Goal: Check status: Check status

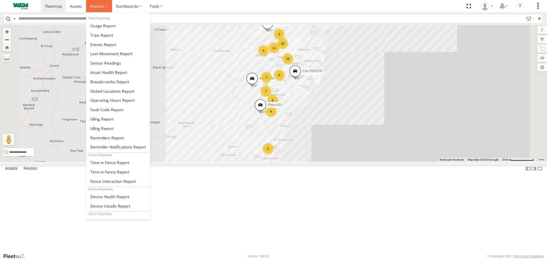
click at [94, 8] on span at bounding box center [97, 5] width 15 height 5
click at [101, 79] on span at bounding box center [109, 81] width 39 height 5
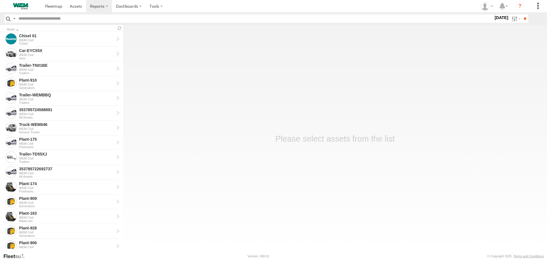
click at [90, 20] on input "text" at bounding box center [254, 19] width 477 height 8
click at [78, 18] on input "text" at bounding box center [254, 19] width 477 height 8
paste input "******"
type input "******"
click at [521, 15] on input "**" at bounding box center [524, 19] width 7 height 8
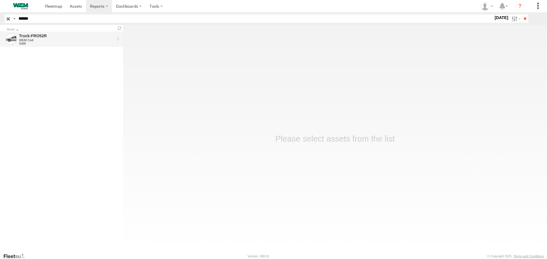
click at [85, 40] on div "WEM Civil" at bounding box center [66, 39] width 95 height 3
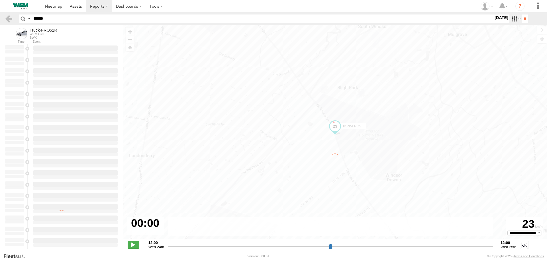
click at [510, 20] on label at bounding box center [515, 19] width 12 height 8
type input "**********"
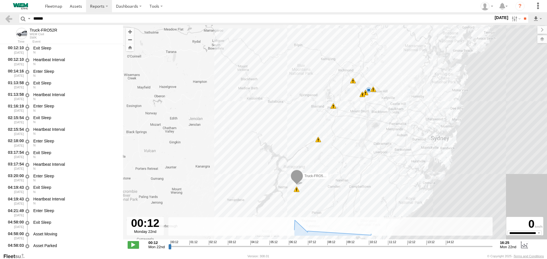
click at [0, 0] on label at bounding box center [0, 0] width 0 height 0
click at [512, 19] on label at bounding box center [515, 19] width 12 height 8
click at [521, 20] on input "**" at bounding box center [524, 19] width 7 height 8
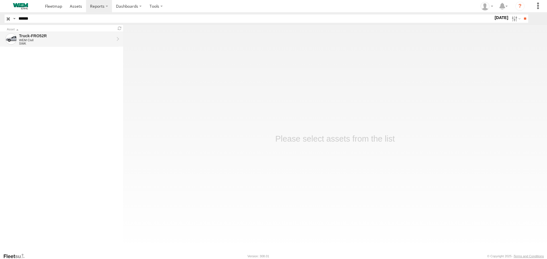
click at [58, 43] on div "SWK" at bounding box center [66, 43] width 95 height 3
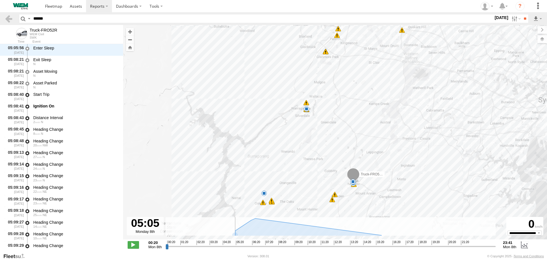
drag, startPoint x: 167, startPoint y: 249, endPoint x: 233, endPoint y: 245, distance: 65.9
click at [233, 245] on input "range" at bounding box center [330, 246] width 330 height 5
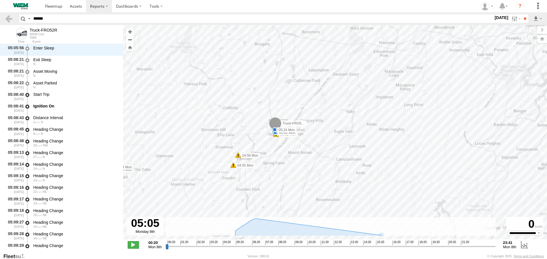
drag, startPoint x: 380, startPoint y: 97, endPoint x: 349, endPoint y: 68, distance: 42.7
click at [349, 68] on div "Truck-FRO52R 04:41 Mon 04:43 Mon 04:43 Mon 04:55 Mon 04:56 Mon 05:02 Mon 05:02 …" at bounding box center [335, 135] width 424 height 221
click at [233, 249] on input "range" at bounding box center [330, 246] width 330 height 5
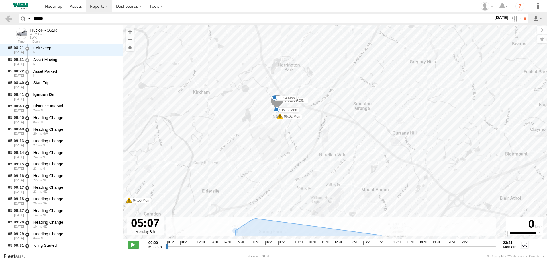
drag, startPoint x: 300, startPoint y: 122, endPoint x: 268, endPoint y: 167, distance: 54.9
click at [268, 167] on div "Truck-FRO52R 04:41 Mon 04:43 Mon 04:43 Mon 04:55 Mon 04:56 Mon 05:02 Mon 05:02 …" at bounding box center [335, 135] width 424 height 221
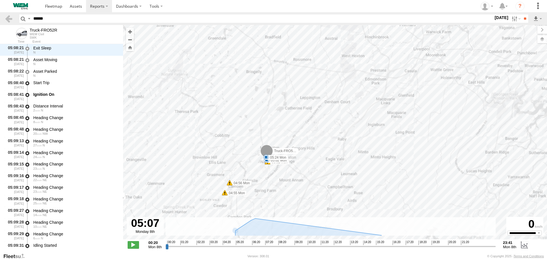
drag, startPoint x: 266, startPoint y: 199, endPoint x: 257, endPoint y: 196, distance: 9.3
click at [257, 196] on div "Truck-FRO52R 04:41 Mon 04:43 Mon 04:43 Mon 04:55 Mon 04:56 Mon 05:02 Mon 05:02 …" at bounding box center [335, 135] width 424 height 221
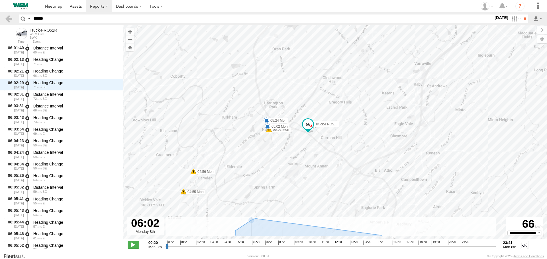
scroll to position [3978, 0]
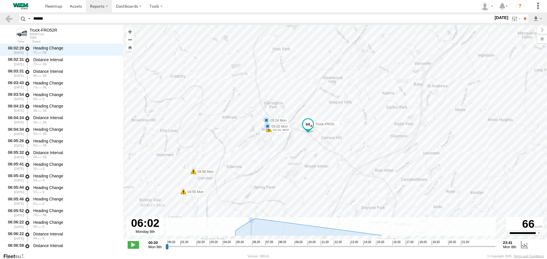
drag, startPoint x: 234, startPoint y: 247, endPoint x: 246, endPoint y: 248, distance: 12.2
click at [246, 248] on input "range" at bounding box center [330, 246] width 330 height 5
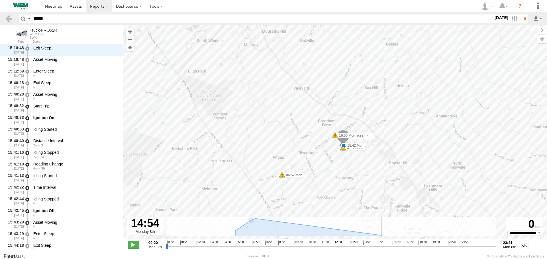
scroll to position [7433, 0]
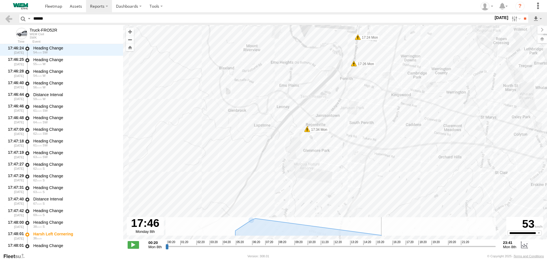
drag, startPoint x: 246, startPoint y: 248, endPoint x: 411, endPoint y: 250, distance: 164.3
type input "**********"
click at [411, 249] on input "range" at bounding box center [330, 246] width 330 height 5
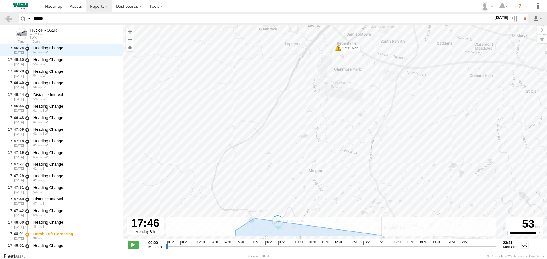
scroll to position [11202, 0]
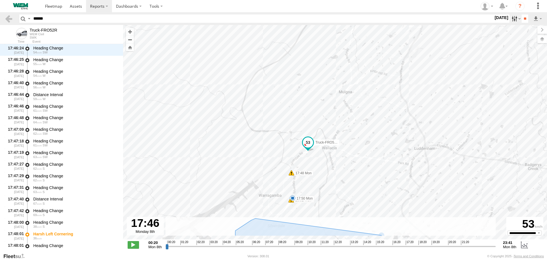
click at [510, 18] on label at bounding box center [515, 19] width 12 height 8
click at [0, 0] on label at bounding box center [0, 0] width 0 height 0
click at [522, 19] on input "**" at bounding box center [524, 19] width 7 height 8
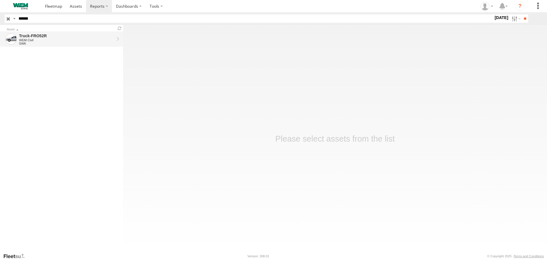
click at [61, 42] on div "SWK" at bounding box center [66, 43] width 95 height 3
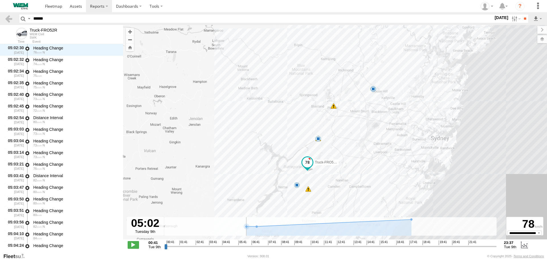
drag, startPoint x: 167, startPoint y: 247, endPoint x: 228, endPoint y: 243, distance: 61.3
click at [228, 244] on input "range" at bounding box center [330, 246] width 332 height 5
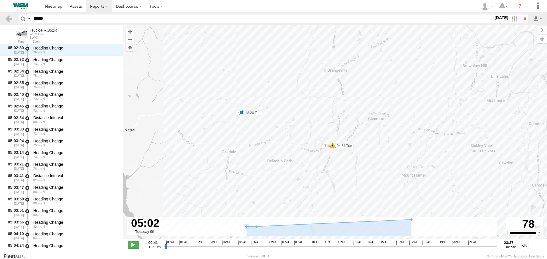
drag, startPoint x: 406, startPoint y: 59, endPoint x: 384, endPoint y: 99, distance: 45.2
click at [384, 99] on div "Truck-FRO52R 04:54 Tue 06:08 Tue 06:14 Tue 06:58 Tue 17:42 Tue 17:43 Tue 18:26 …" at bounding box center [335, 135] width 424 height 221
drag, startPoint x: 381, startPoint y: 58, endPoint x: 382, endPoint y: 116, distance: 58.1
click at [382, 114] on div "Truck-FRO52R 04:54 Tue 06:08 Tue 06:14 Tue 06:58 Tue 17:42 Tue 17:43 Tue 18:26 …" at bounding box center [335, 135] width 424 height 221
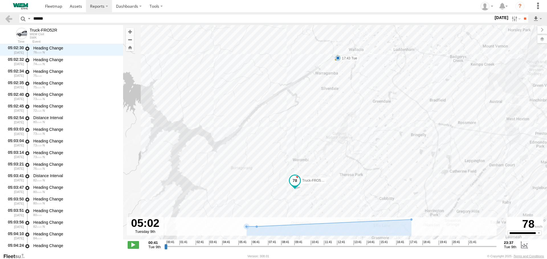
drag, startPoint x: 387, startPoint y: 89, endPoint x: 320, endPoint y: 196, distance: 126.9
click at [320, 196] on div "Truck-FRO52R 04:54 Tue 06:08 Tue 06:14 Tue 06:58 Tue 17:42 Tue 17:43 Tue 18:26 …" at bounding box center [335, 135] width 424 height 221
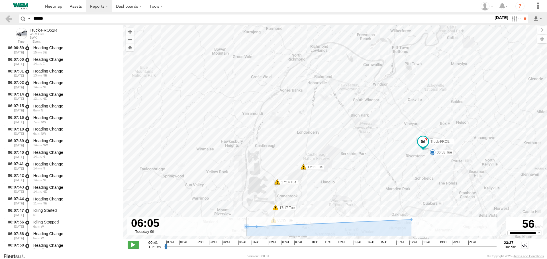
scroll to position [7084, 0]
drag, startPoint x: 228, startPoint y: 247, endPoint x: 243, endPoint y: 247, distance: 15.7
click at [243, 247] on input "range" at bounding box center [330, 246] width 332 height 5
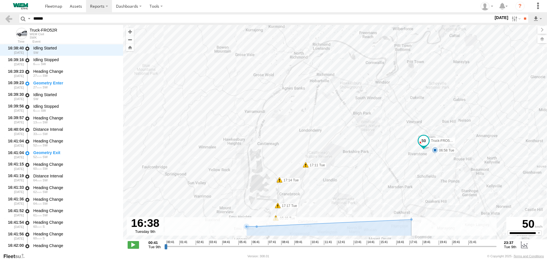
drag, startPoint x: 244, startPoint y: 247, endPoint x: 394, endPoint y: 246, distance: 150.6
type input "**********"
click at [394, 246] on input "range" at bounding box center [330, 246] width 332 height 5
click at [512, 16] on label at bounding box center [515, 19] width 12 height 8
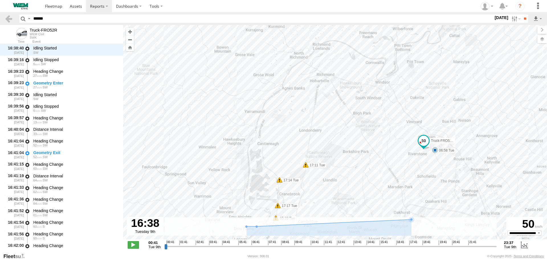
click at [0, 0] on label at bounding box center [0, 0] width 0 height 0
click at [524, 17] on input "**" at bounding box center [524, 19] width 7 height 8
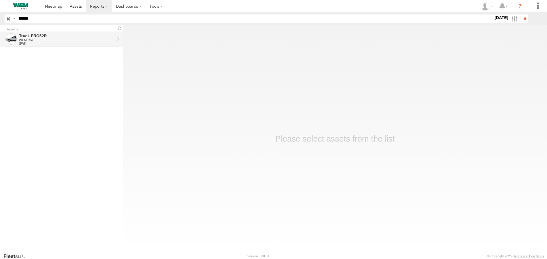
click at [65, 41] on div "WEM Civil" at bounding box center [66, 39] width 95 height 3
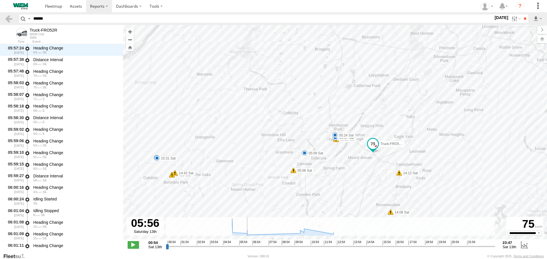
scroll to position [3874, 0]
drag, startPoint x: 167, startPoint y: 248, endPoint x: 240, endPoint y: 253, distance: 72.8
click at [240, 249] on input "range" at bounding box center [330, 246] width 329 height 5
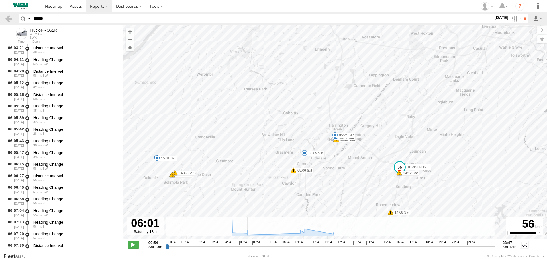
scroll to position [4048, 0]
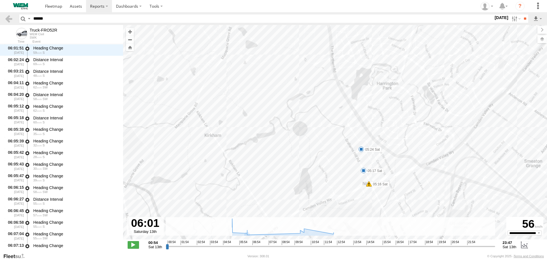
drag, startPoint x: 349, startPoint y: 160, endPoint x: 334, endPoint y: 81, distance: 80.0
click at [334, 81] on div "Truck-FRO52R 04:53 Sat 04:53 Sat 05:06 Sat 05:09 Sat 05:16 Sat 05:17 Sat 05:24 …" at bounding box center [335, 135] width 424 height 221
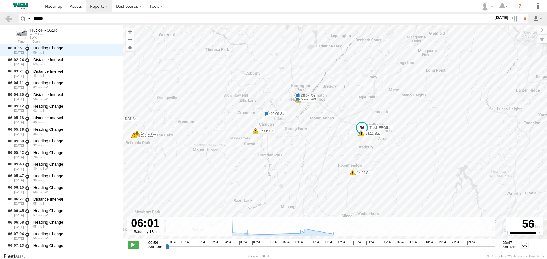
drag, startPoint x: 345, startPoint y: 194, endPoint x: 300, endPoint y: 141, distance: 69.3
click at [299, 130] on div "Truck-FRO52R 04:53 Sat 04:53 Sat 05:06 Sat 05:09 Sat 05:16 Sat 05:17 Sat 05:24 …" at bounding box center [335, 135] width 424 height 221
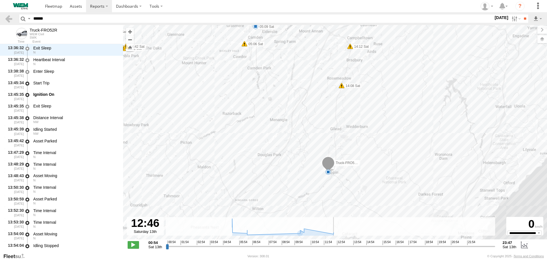
drag, startPoint x: 240, startPoint y: 247, endPoint x: 336, endPoint y: 246, distance: 96.2
click at [336, 246] on input "range" at bounding box center [330, 246] width 329 height 5
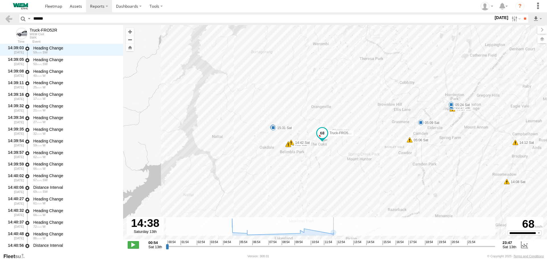
drag, startPoint x: 337, startPoint y: 247, endPoint x: 363, endPoint y: 257, distance: 27.8
type input "**********"
click at [363, 249] on input "range" at bounding box center [330, 246] width 329 height 5
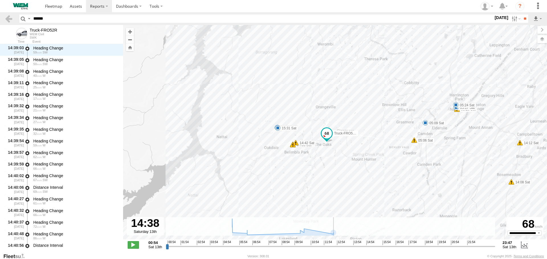
scroll to position [9411, 0]
click at [525, 18] on input "**" at bounding box center [524, 19] width 7 height 8
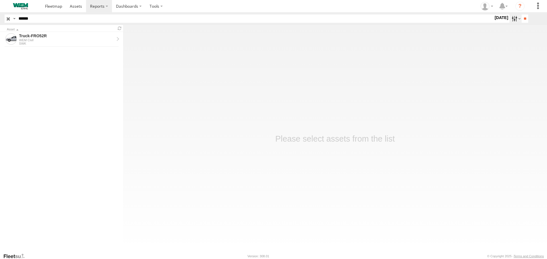
click at [509, 20] on label at bounding box center [515, 19] width 12 height 8
click at [0, 0] on label at bounding box center [0, 0] width 0 height 0
click at [522, 18] on input "**" at bounding box center [524, 19] width 7 height 8
click at [70, 36] on div "Truck-FRO52R" at bounding box center [66, 35] width 95 height 5
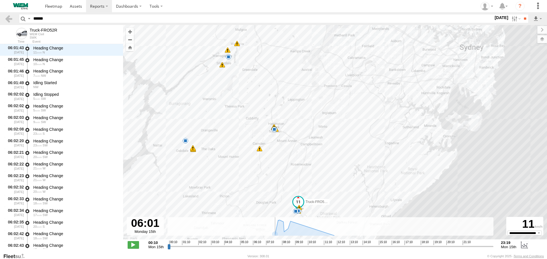
drag, startPoint x: 170, startPoint y: 246, endPoint x: 250, endPoint y: 253, distance: 80.6
click at [250, 249] on input "range" at bounding box center [330, 246] width 326 height 5
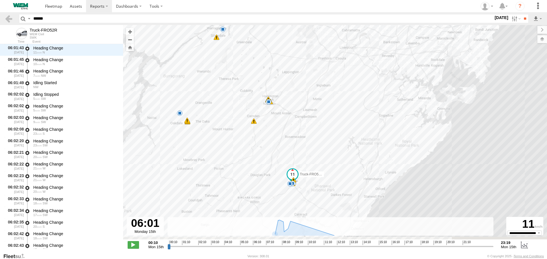
drag, startPoint x: 263, startPoint y: 168, endPoint x: 262, endPoint y: 134, distance: 33.9
click at [251, 117] on div "Truck-FRO52R 05:17 Mon 05:31 Mon 05:57 Mon 05:58 Mon 05:58 Mon 06:06 Mon 07:32 …" at bounding box center [335, 135] width 424 height 221
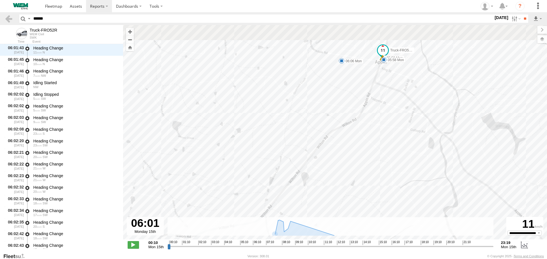
drag, startPoint x: 326, startPoint y: 94, endPoint x: 302, endPoint y: 215, distance: 122.8
click at [302, 215] on div "Truck-FRO52R 05:17 Mon 05:31 Mon 05:57 Mon 05:58 Mon 05:58 Mon 06:06 Mon 07:32 …" at bounding box center [335, 135] width 424 height 221
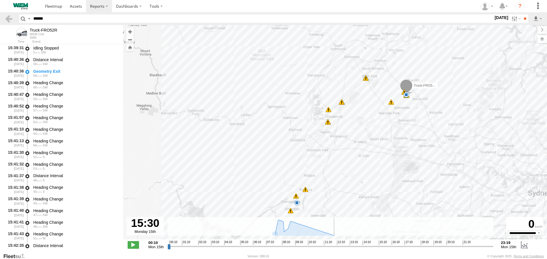
drag, startPoint x: 251, startPoint y: 247, endPoint x: 383, endPoint y: 238, distance: 132.4
type input "**********"
click at [384, 244] on input "range" at bounding box center [330, 246] width 326 height 5
click at [512, 16] on label at bounding box center [515, 19] width 12 height 8
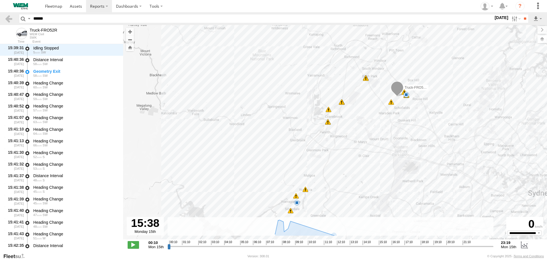
click at [0, 0] on label at bounding box center [0, 0] width 0 height 0
click at [523, 18] on input "**" at bounding box center [524, 19] width 7 height 8
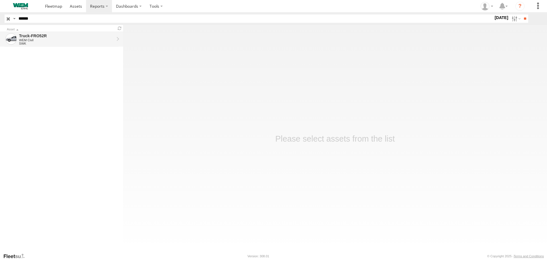
click at [68, 39] on div "WEM Civil" at bounding box center [66, 39] width 95 height 3
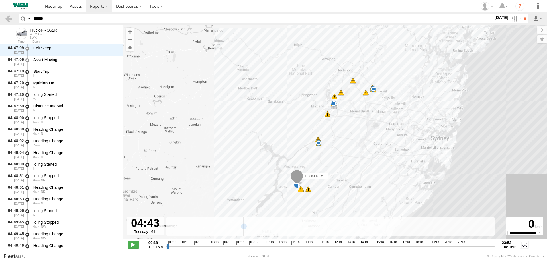
scroll to position [1396, 0]
drag, startPoint x: 167, startPoint y: 248, endPoint x: 253, endPoint y: 250, distance: 86.6
click at [253, 249] on input "range" at bounding box center [330, 246] width 328 height 5
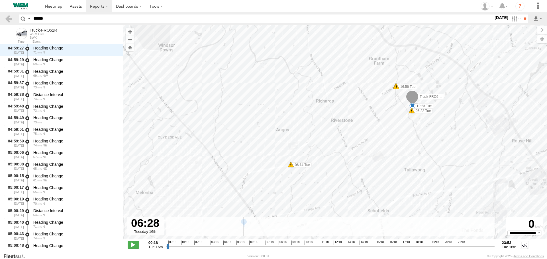
click at [253, 249] on input "range" at bounding box center [330, 246] width 328 height 5
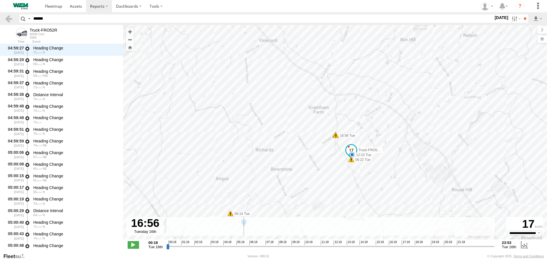
drag, startPoint x: 254, startPoint y: 249, endPoint x: 397, endPoint y: 247, distance: 142.9
type input "**********"
click at [397, 247] on input "range" at bounding box center [330, 246] width 328 height 5
click at [509, 18] on label at bounding box center [515, 19] width 12 height 8
click at [0, 0] on label at bounding box center [0, 0] width 0 height 0
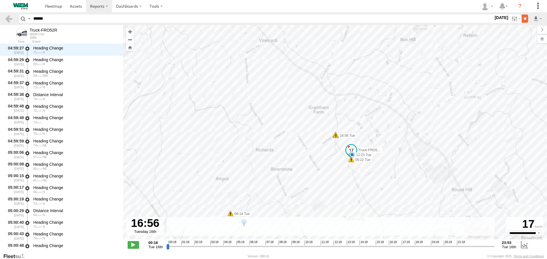
click at [524, 19] on input "**" at bounding box center [524, 19] width 7 height 8
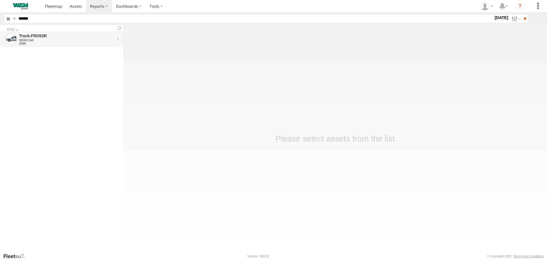
click at [67, 40] on div "WEM Civil" at bounding box center [66, 39] width 95 height 3
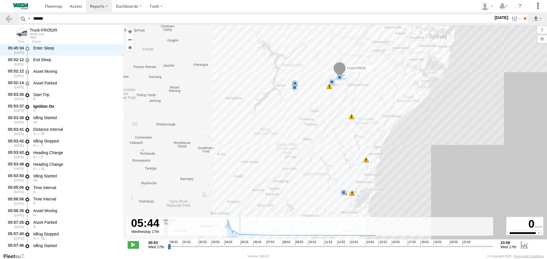
drag, startPoint x: 168, startPoint y: 248, endPoint x: 237, endPoint y: 253, distance: 68.5
click at [237, 249] on input "range" at bounding box center [330, 246] width 325 height 5
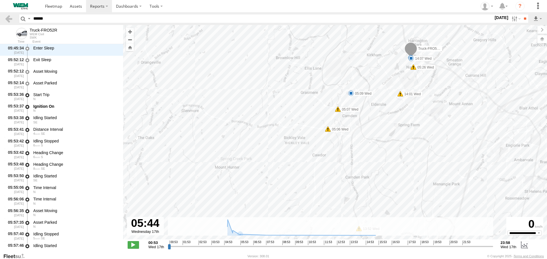
drag, startPoint x: 381, startPoint y: 38, endPoint x: 351, endPoint y: 72, distance: 44.6
click at [351, 72] on div "Truck-FRO52R 05:09 Wed 05:28 Wed 05:57 Wed 07:37 Wed 07:39 Wed 07:45 Wed 10:02 …" at bounding box center [335, 135] width 424 height 221
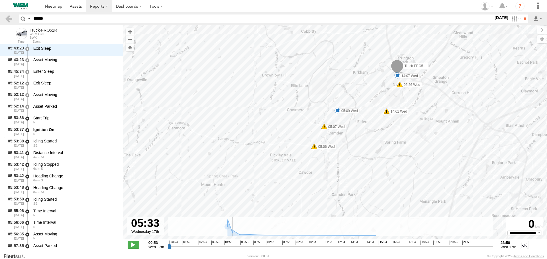
scroll to position [3199, 0]
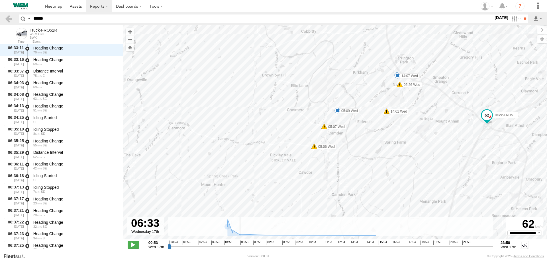
drag, startPoint x: 236, startPoint y: 249, endPoint x: 248, endPoint y: 251, distance: 11.8
click at [248, 249] on input "range" at bounding box center [330, 246] width 325 height 5
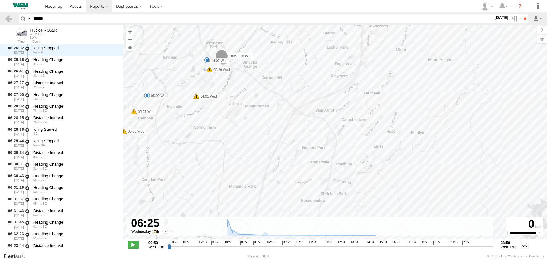
drag, startPoint x: 249, startPoint y: 247, endPoint x: 246, endPoint y: 249, distance: 3.2
click at [246, 249] on input "range" at bounding box center [330, 246] width 325 height 5
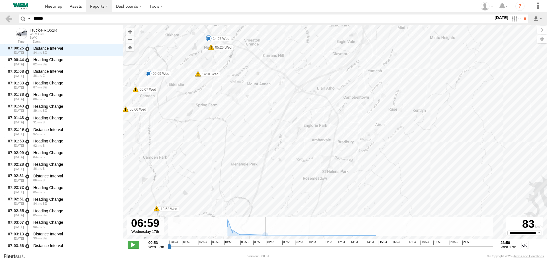
scroll to position [6784, 0]
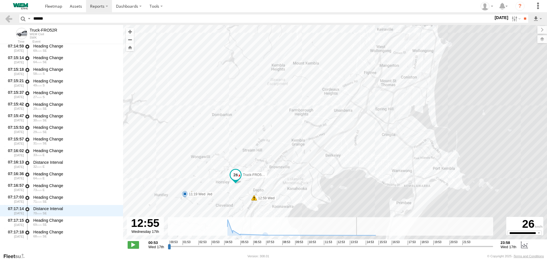
drag, startPoint x: 246, startPoint y: 247, endPoint x: 337, endPoint y: 252, distance: 90.7
click at [337, 249] on input "range" at bounding box center [330, 246] width 325 height 5
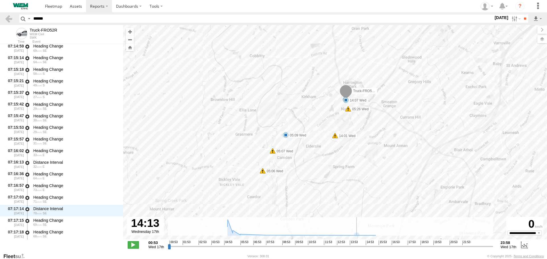
drag, startPoint x: 337, startPoint y: 249, endPoint x: 355, endPoint y: 248, distance: 17.4
click at [355, 248] on input "range" at bounding box center [330, 246] width 325 height 5
drag, startPoint x: 354, startPoint y: 249, endPoint x: 358, endPoint y: 251, distance: 4.5
type input "**********"
click at [358, 249] on input "range" at bounding box center [330, 246] width 325 height 5
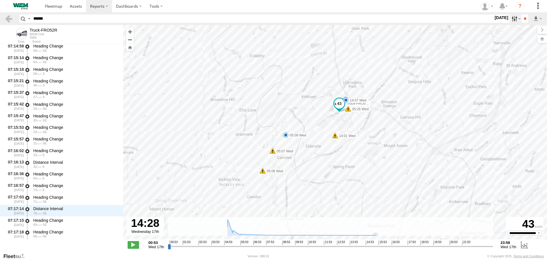
click at [510, 21] on label at bounding box center [515, 19] width 12 height 8
click at [0, 0] on label at bounding box center [0, 0] width 0 height 0
click at [523, 20] on input "**" at bounding box center [524, 19] width 7 height 8
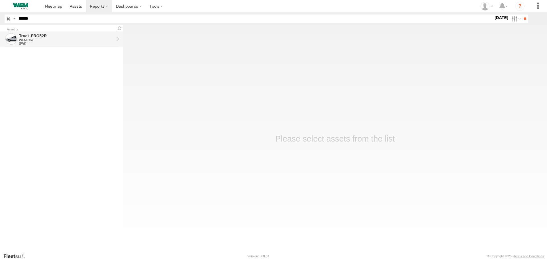
click at [44, 42] on div "WEM Civil" at bounding box center [66, 39] width 95 height 3
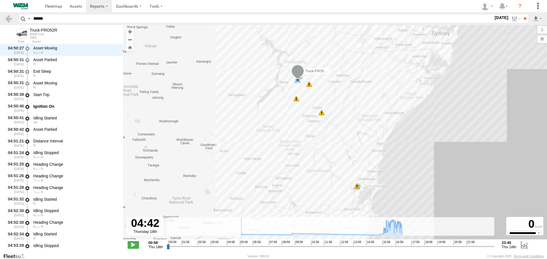
scroll to position [2131, 0]
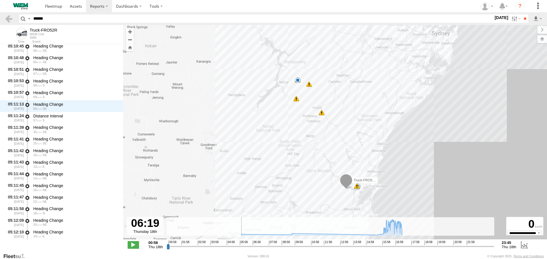
drag, startPoint x: 169, startPoint y: 247, endPoint x: 244, endPoint y: 251, distance: 75.6
click at [244, 249] on input "range" at bounding box center [330, 246] width 327 height 5
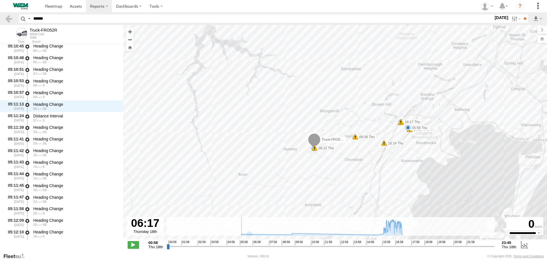
click at [243, 248] on input "range" at bounding box center [330, 246] width 327 height 5
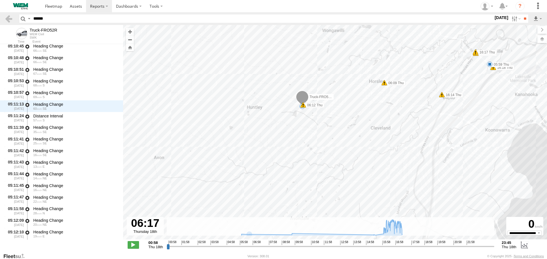
drag, startPoint x: 289, startPoint y: 138, endPoint x: 286, endPoint y: 157, distance: 18.7
click at [286, 157] on div "Truck-FRO52R 04:53 Thu 05:01 Thu 17:00 Thu 17:18 Thu 17:28 Thu 05:59 Thu 05:58 …" at bounding box center [335, 135] width 424 height 221
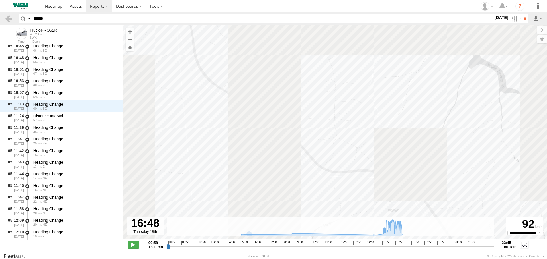
drag, startPoint x: 243, startPoint y: 247, endPoint x: 393, endPoint y: 247, distance: 150.0
click at [393, 247] on input "range" at bounding box center [330, 246] width 327 height 5
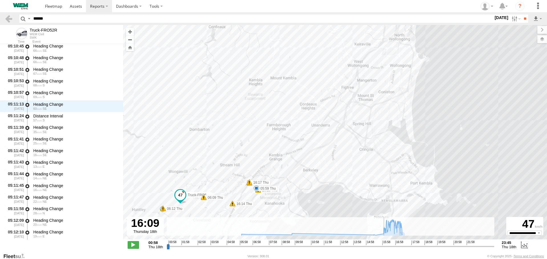
drag, startPoint x: 394, startPoint y: 248, endPoint x: 384, endPoint y: 247, distance: 9.7
type input "**********"
click at [384, 247] on input "range" at bounding box center [330, 246] width 327 height 5
click at [510, 22] on label at bounding box center [515, 19] width 12 height 8
click at [0, 0] on label at bounding box center [0, 0] width 0 height 0
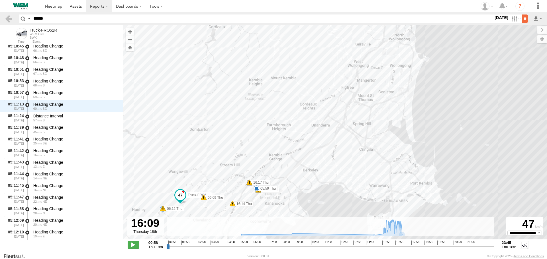
click at [523, 21] on input "**" at bounding box center [524, 19] width 7 height 8
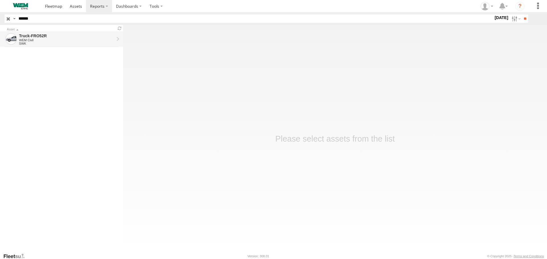
click at [49, 37] on div "Truck-FRO52R" at bounding box center [66, 35] width 95 height 5
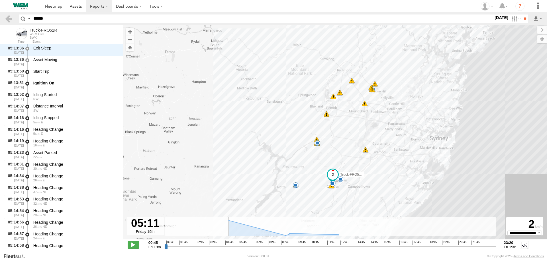
drag, startPoint x: 166, startPoint y: 247, endPoint x: 230, endPoint y: 250, distance: 64.7
click at [230, 249] on input "range" at bounding box center [331, 246] width 332 height 5
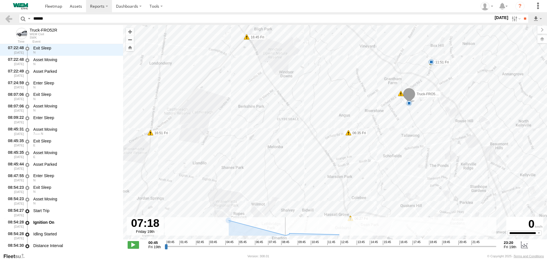
drag, startPoint x: 230, startPoint y: 249, endPoint x: 261, endPoint y: 249, distance: 31.3
click at [261, 249] on input "range" at bounding box center [331, 246] width 332 height 5
click at [264, 248] on input "range" at bounding box center [331, 246] width 332 height 5
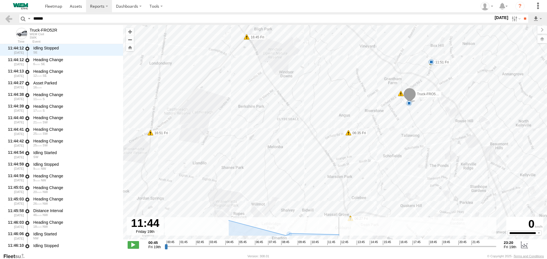
scroll to position [7375, 0]
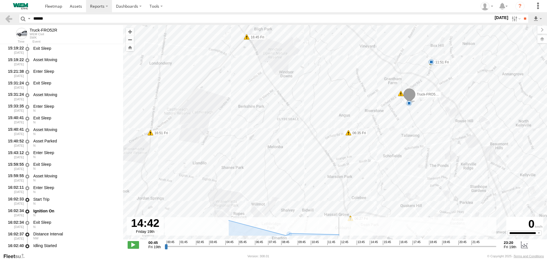
drag, startPoint x: 265, startPoint y: 247, endPoint x: 371, endPoint y: 248, distance: 105.9
click at [371, 248] on input "range" at bounding box center [331, 246] width 332 height 5
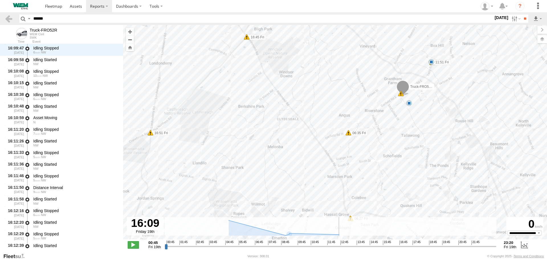
drag, startPoint x: 372, startPoint y: 246, endPoint x: 390, endPoint y: 249, distance: 18.5
type input "**********"
click at [390, 249] on input "range" at bounding box center [331, 246] width 332 height 5
click at [509, 18] on label at bounding box center [515, 19] width 12 height 8
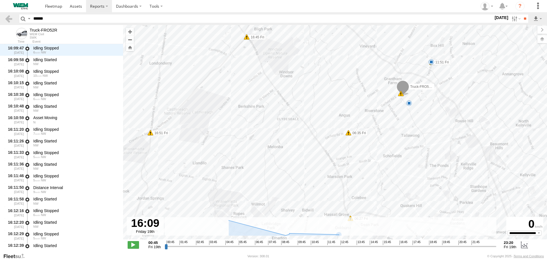
click at [0, 0] on label at bounding box center [0, 0] width 0 height 0
click at [521, 19] on input "**" at bounding box center [524, 19] width 7 height 8
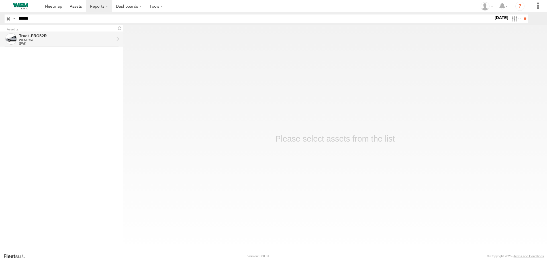
click at [71, 42] on div "SWK" at bounding box center [66, 43] width 95 height 3
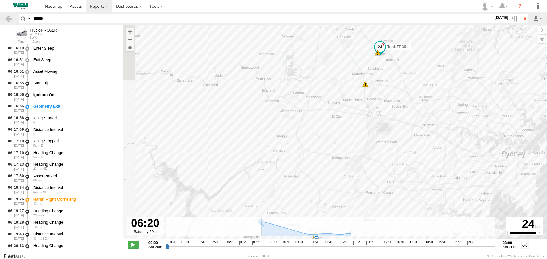
scroll to position [5130, 0]
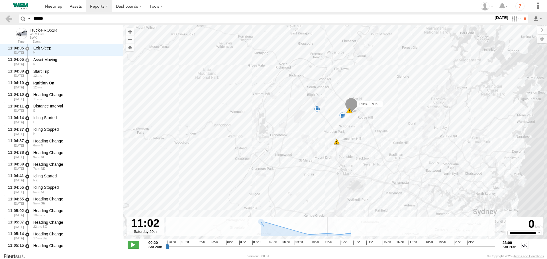
drag, startPoint x: 167, startPoint y: 248, endPoint x: 318, endPoint y: 260, distance: 151.4
click at [318, 249] on input "range" at bounding box center [330, 246] width 329 height 5
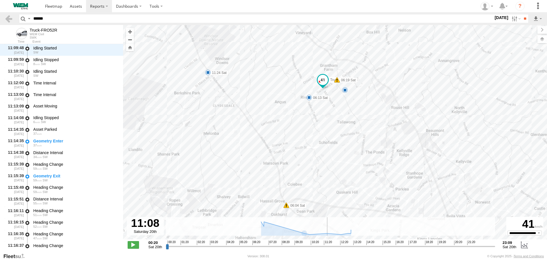
scroll to position [7166, 0]
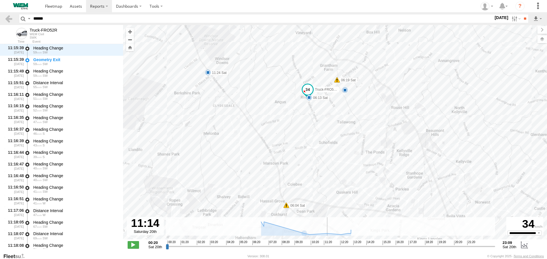
drag, startPoint x: 318, startPoint y: 246, endPoint x: 323, endPoint y: 247, distance: 5.0
click at [323, 247] on input "range" at bounding box center [330, 246] width 329 height 5
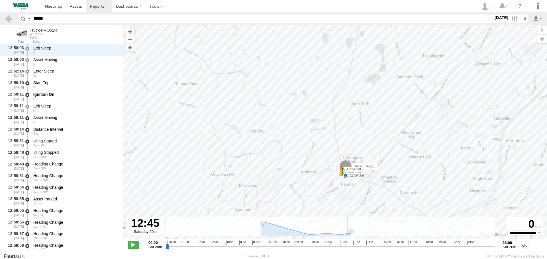
drag, startPoint x: 324, startPoint y: 246, endPoint x: 342, endPoint y: 246, distance: 18.2
click at [343, 247] on input "range" at bounding box center [330, 246] width 329 height 5
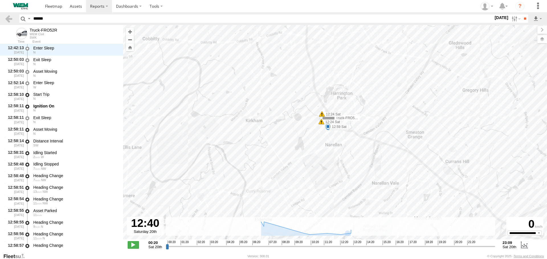
drag, startPoint x: 355, startPoint y: 160, endPoint x: 364, endPoint y: 99, distance: 61.9
click at [364, 99] on div "Truck-FRO52R 06:04 Sat 06:19 Sat 12:24 Sat 12:24 Sat 12:26 Sat 12:29 Sat 12:59 …" at bounding box center [335, 135] width 424 height 221
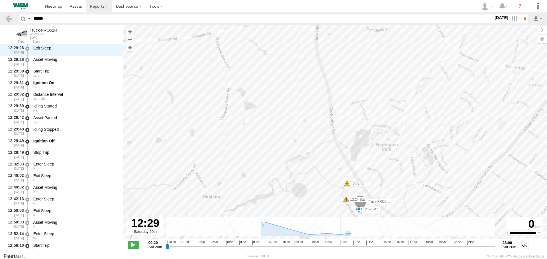
drag, startPoint x: 343, startPoint y: 249, endPoint x: 340, endPoint y: 245, distance: 4.4
click at [340, 245] on input "range" at bounding box center [330, 246] width 329 height 5
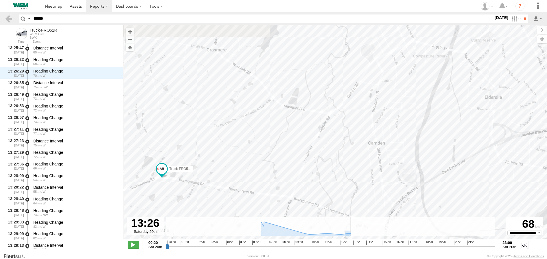
scroll to position [12435, 0]
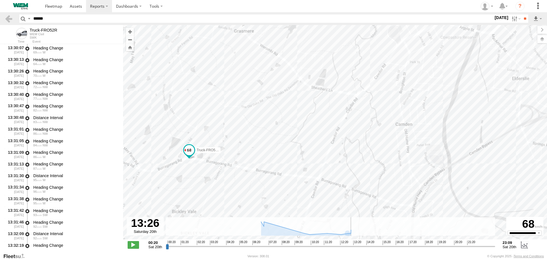
type input "**********"
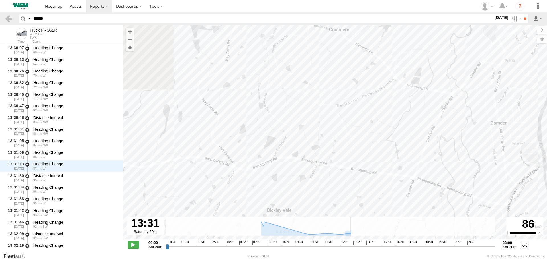
scroll to position [12772, 0]
